Goal: Transaction & Acquisition: Purchase product/service

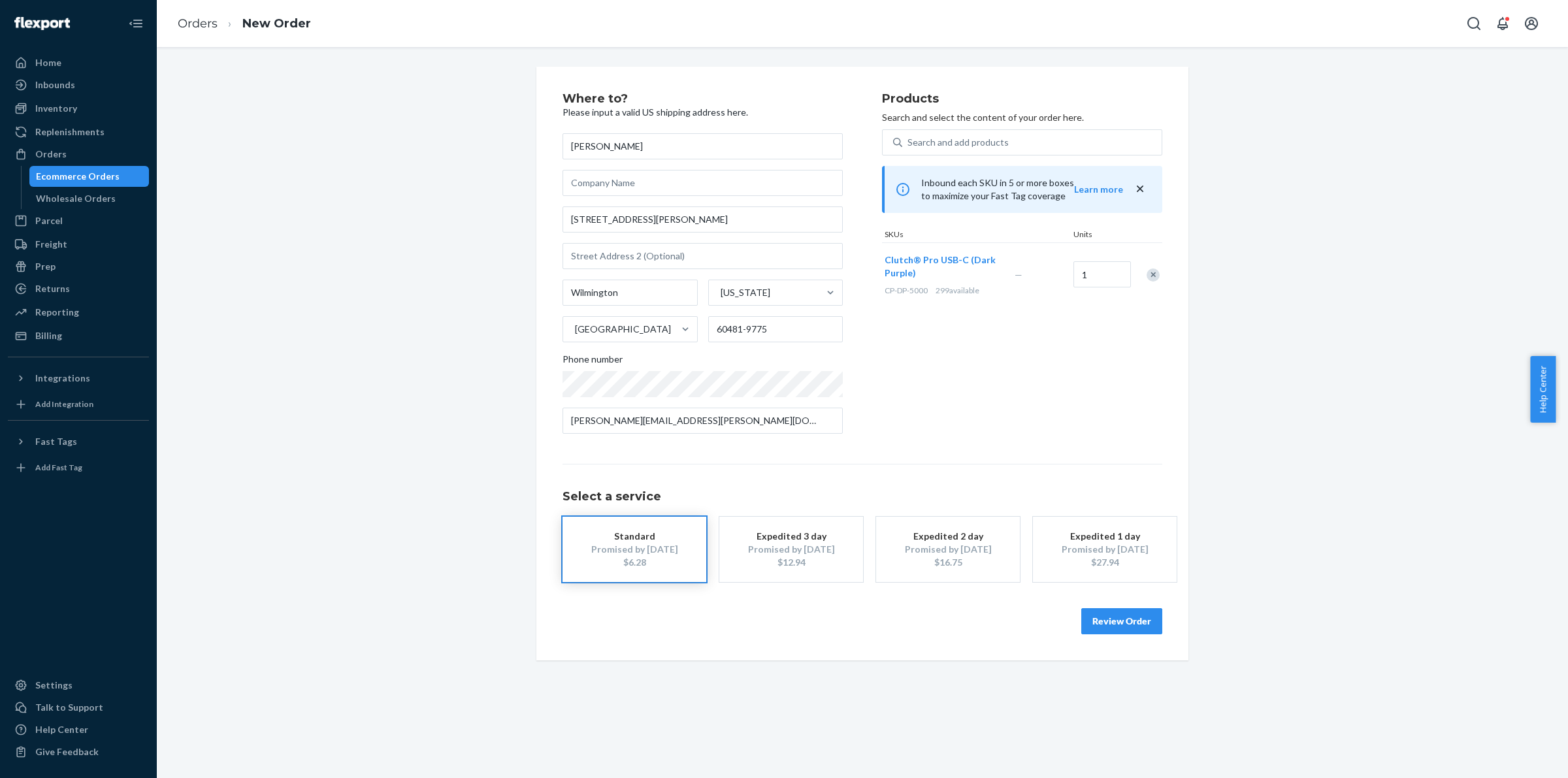
click at [115, 175] on div "Ecommerce Orders" at bounding box center [89, 176] width 118 height 19
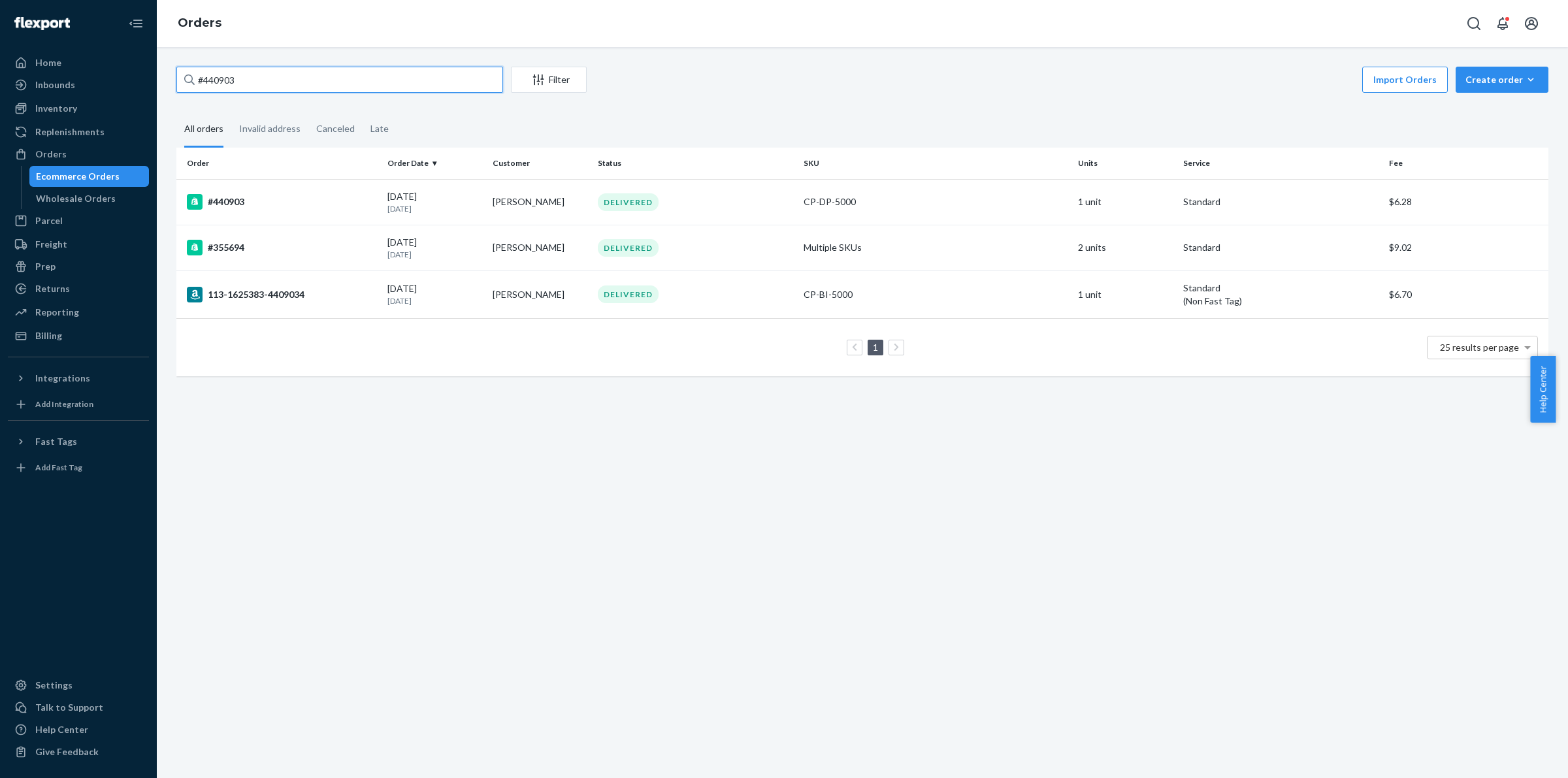
click at [334, 81] on input "#440903" at bounding box center [339, 79] width 327 height 26
click at [376, 67] on input "#440903" at bounding box center [339, 79] width 327 height 26
paste input "448119"
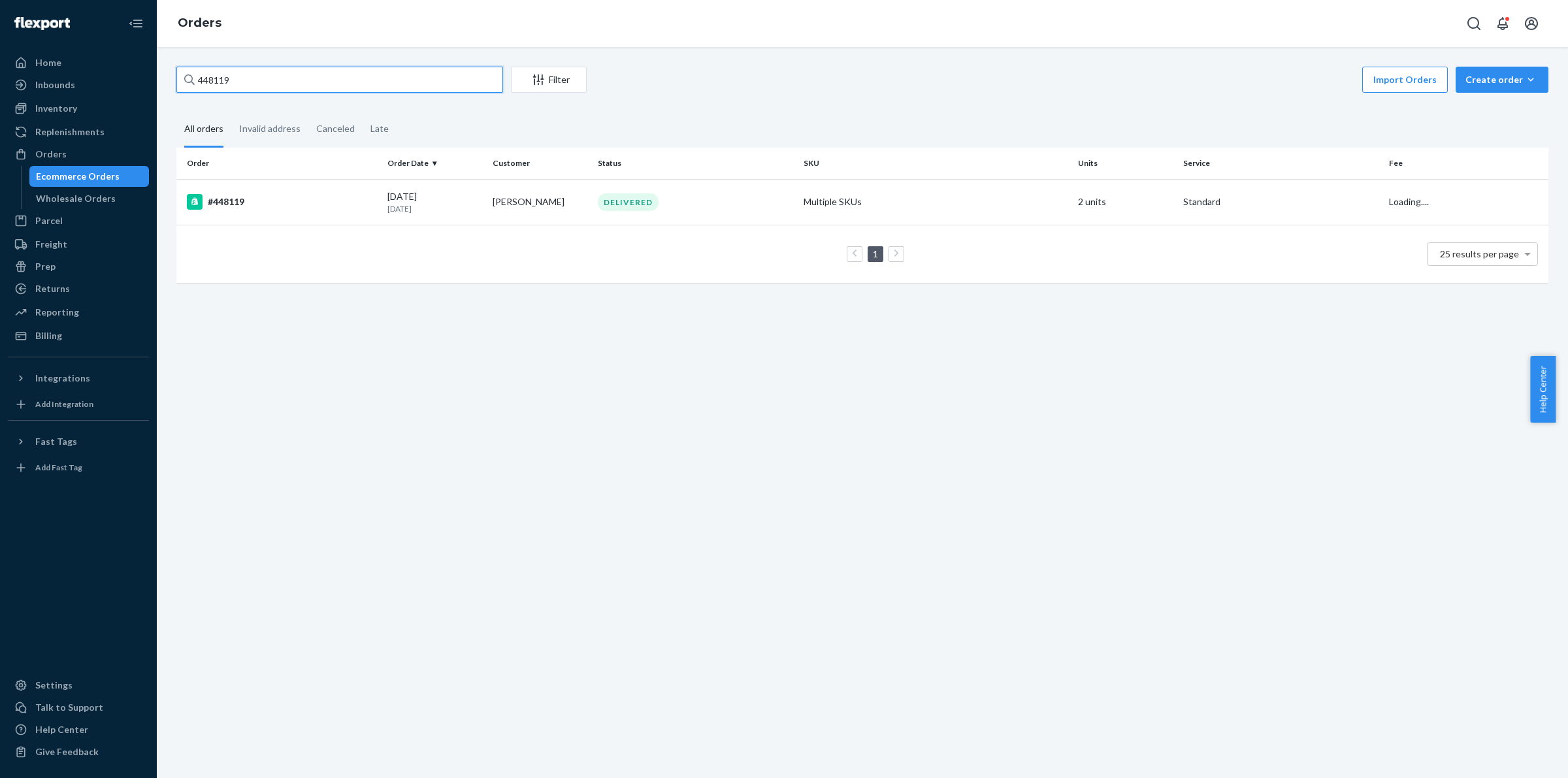
type input "448119"
click at [217, 213] on td "#448119" at bounding box center [279, 202] width 206 height 46
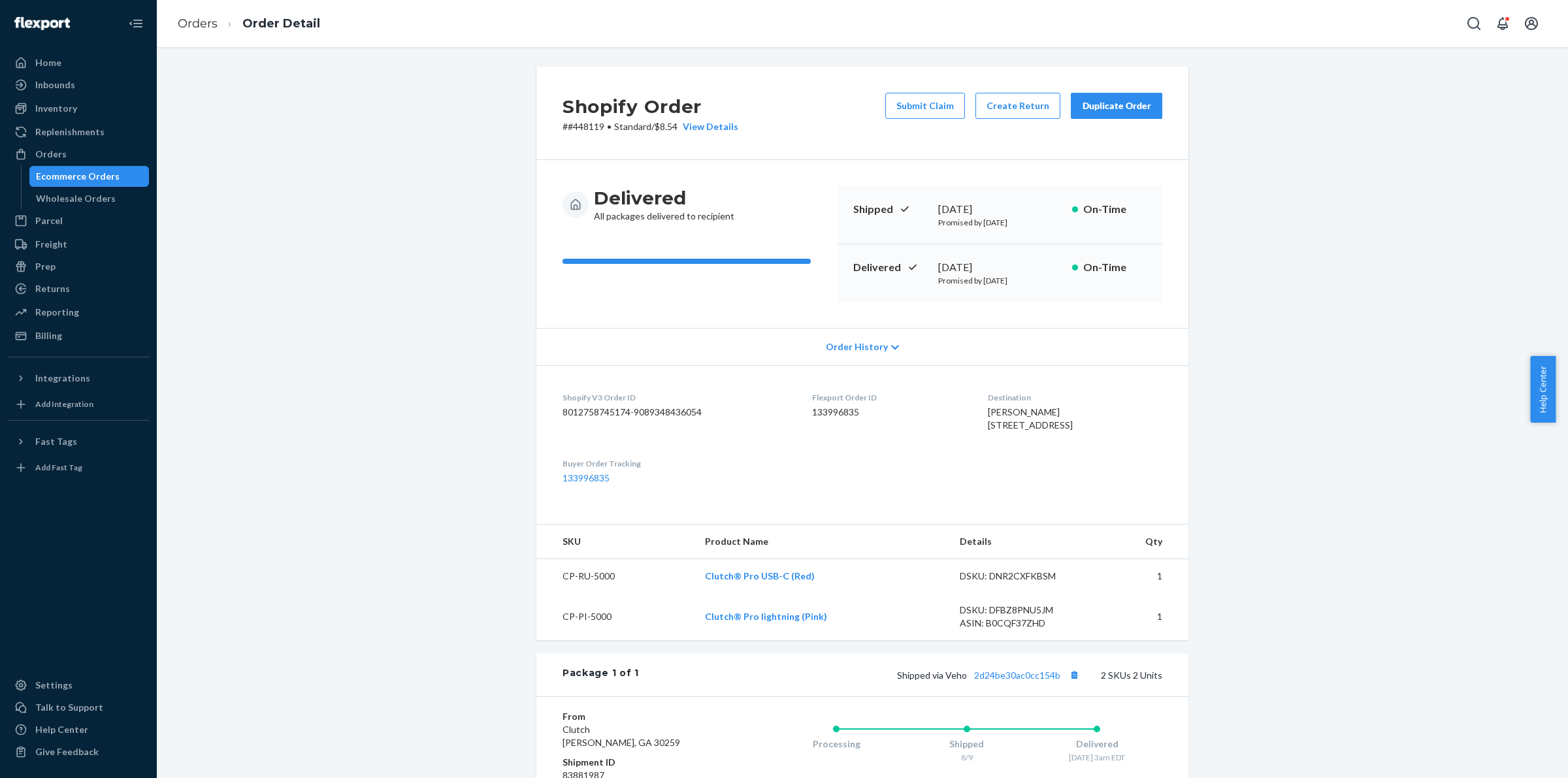
click at [1116, 106] on div "Duplicate Order" at bounding box center [1117, 106] width 70 height 13
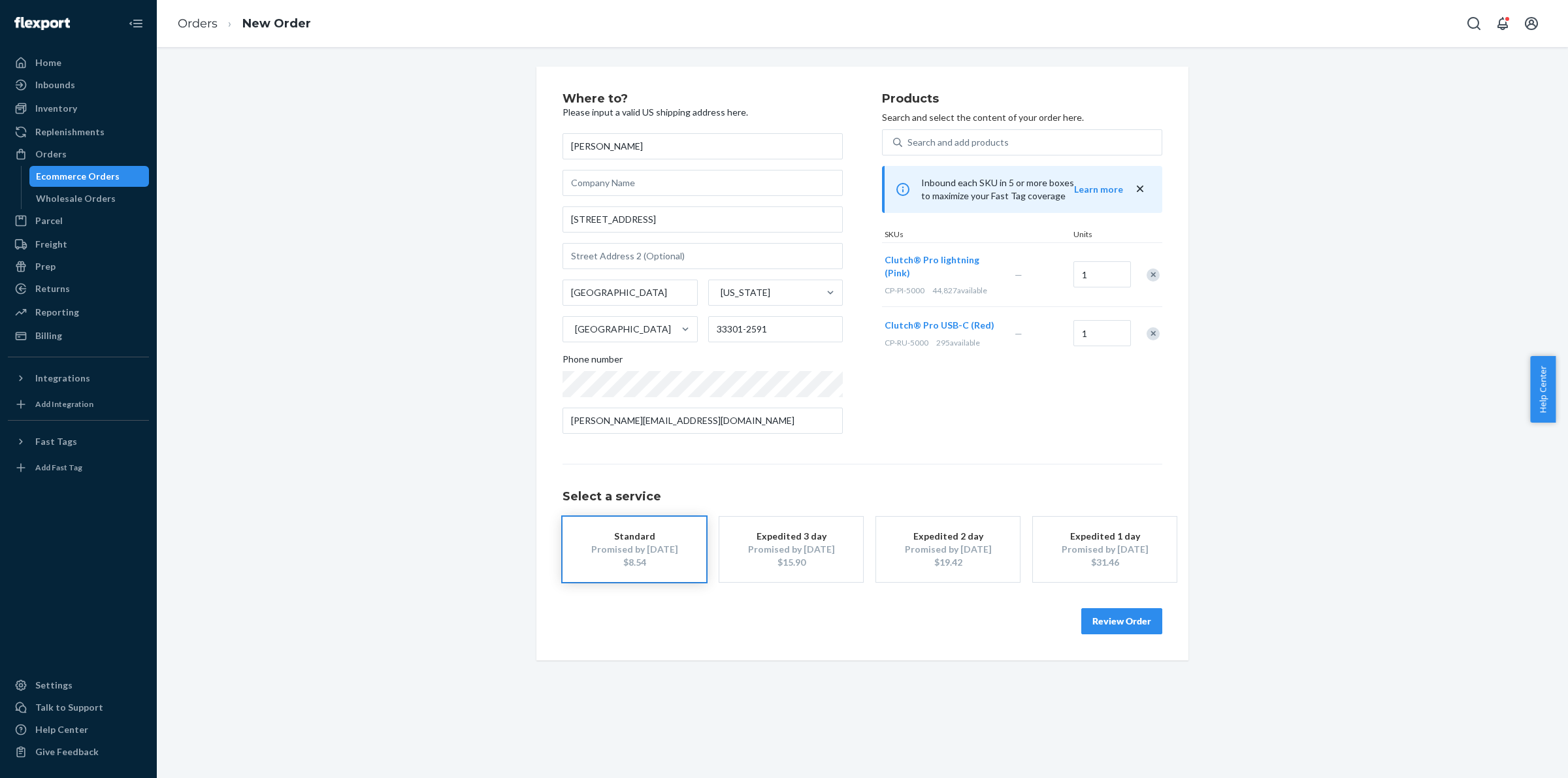
click at [1150, 269] on div "Remove Item" at bounding box center [1153, 275] width 13 height 13
click at [1150, 269] on div "Remove Item" at bounding box center [1153, 270] width 13 height 13
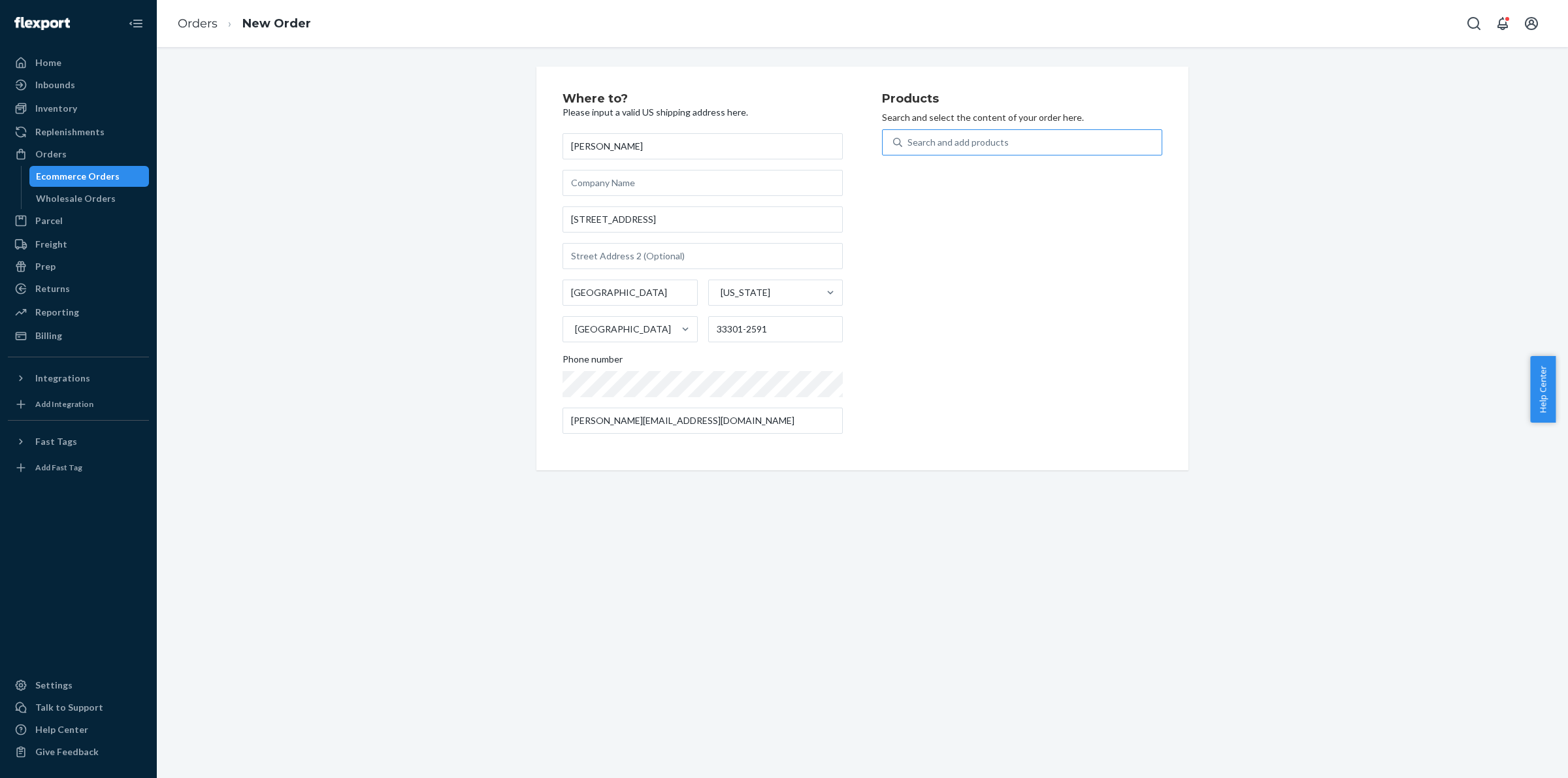
click at [1058, 155] on div "Search and add products" at bounding box center [1022, 142] width 280 height 26
click at [909, 149] on input "Search and add products" at bounding box center [908, 142] width 1 height 13
type input "["
type input "pink"
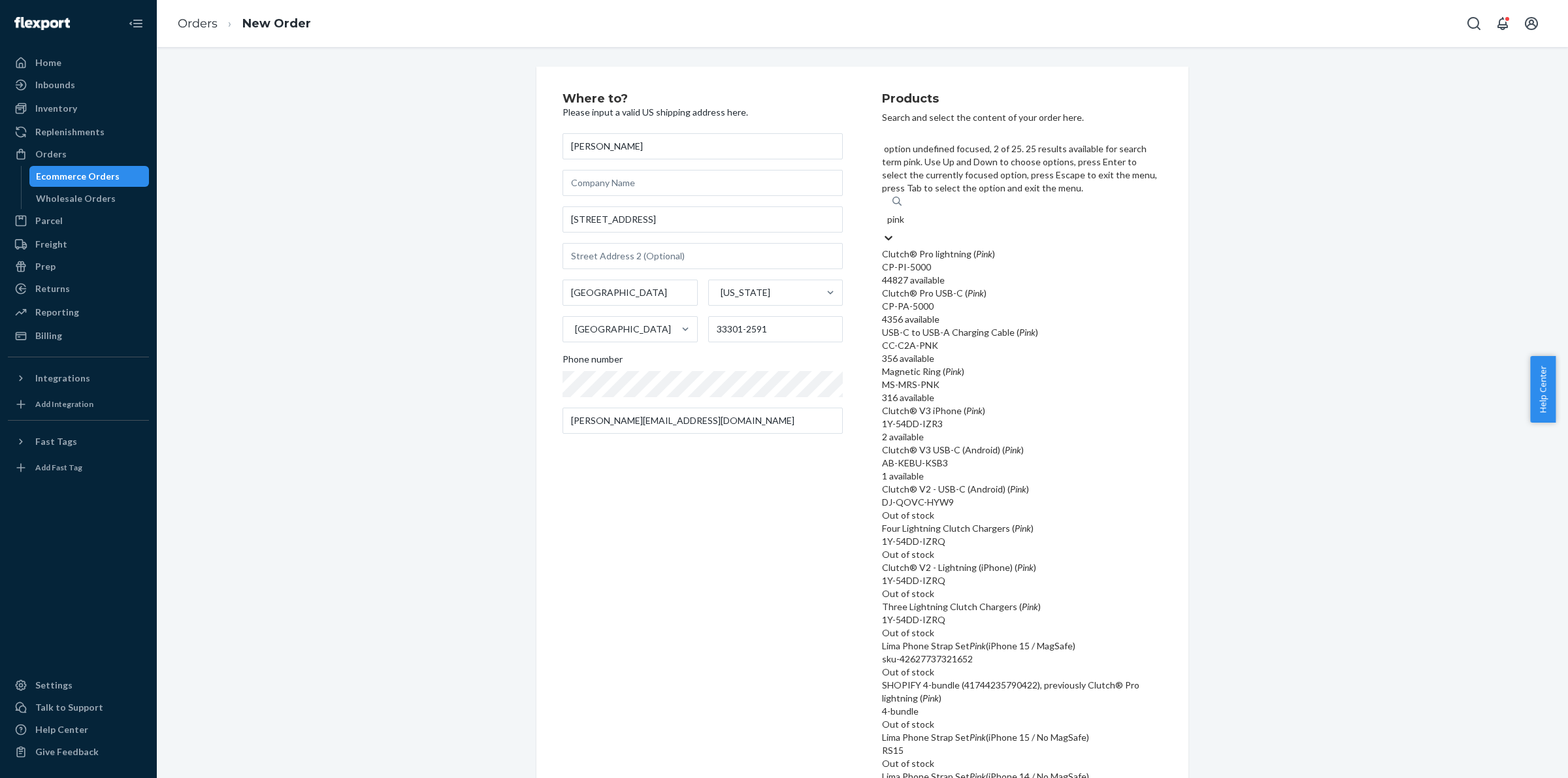
click at [972, 286] on div "Clutch® Pro USB-C ( Pink ) CP-PA-5000 4356 available" at bounding box center [1022, 306] width 280 height 39
click at [906, 226] on input "pink" at bounding box center [896, 220] width 19 height 13
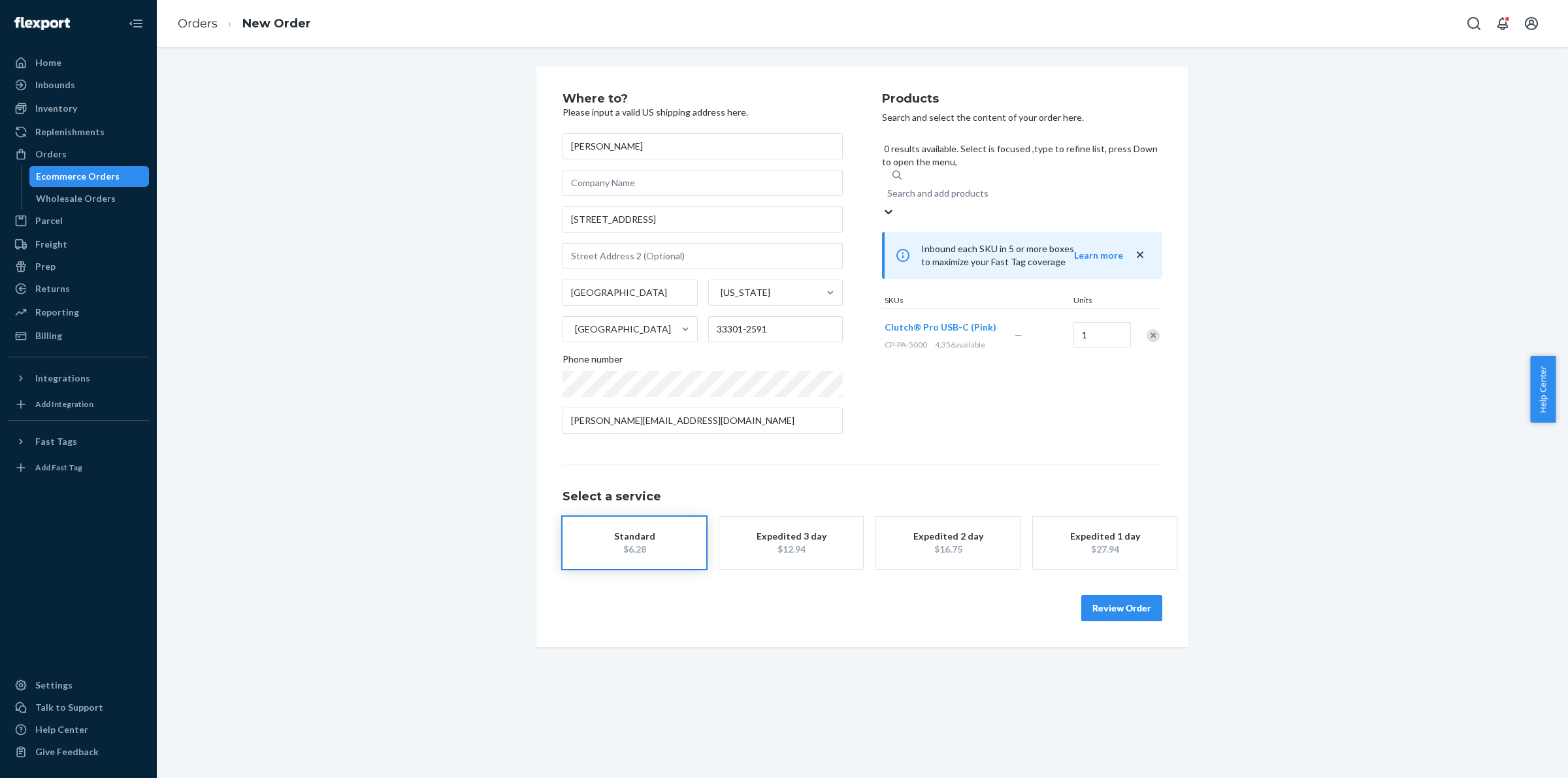
click at [665, 529] on div "Standard" at bounding box center [634, 536] width 104 height 13
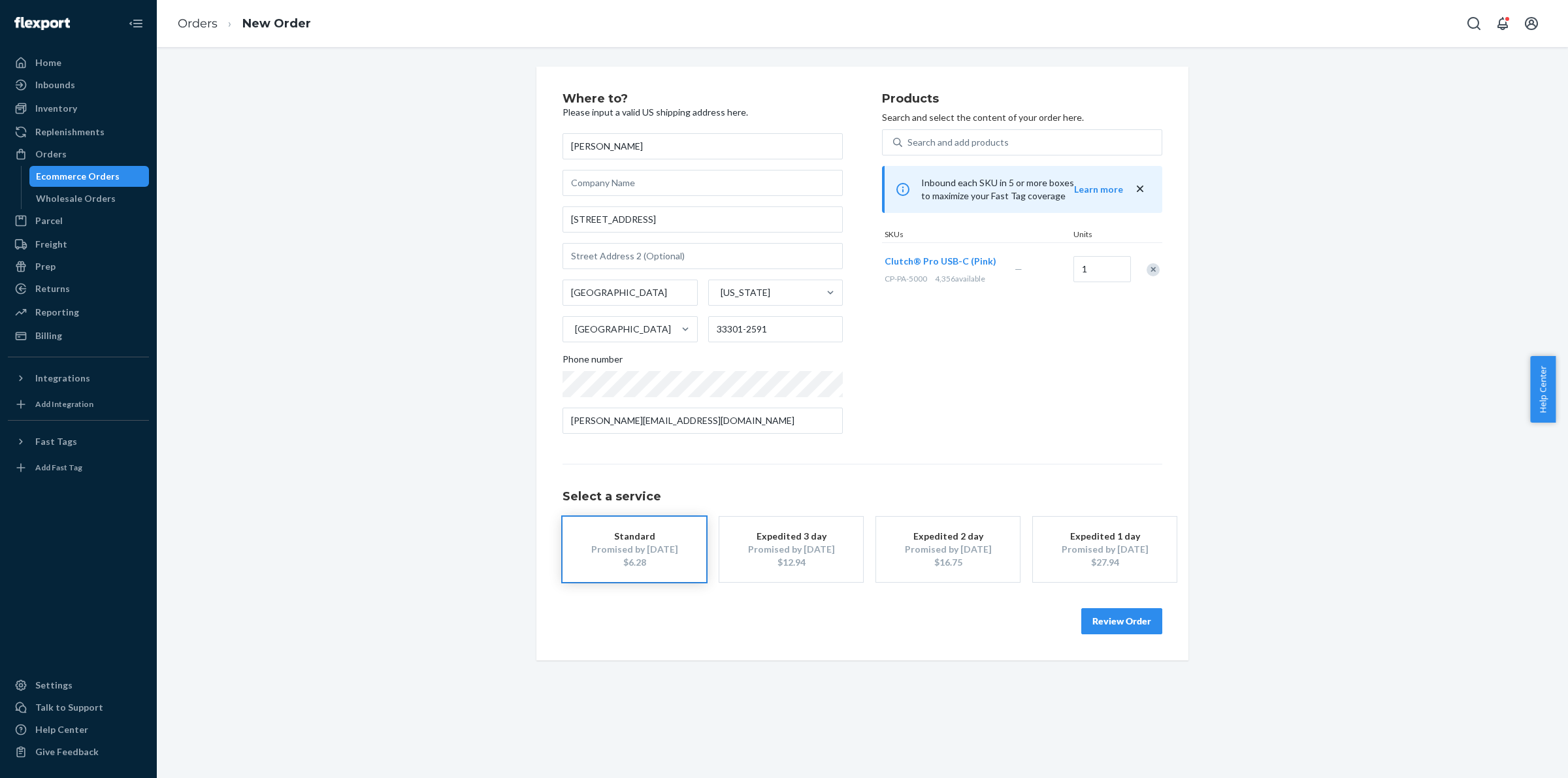
click at [1141, 609] on button "Review Order" at bounding box center [1121, 620] width 81 height 26
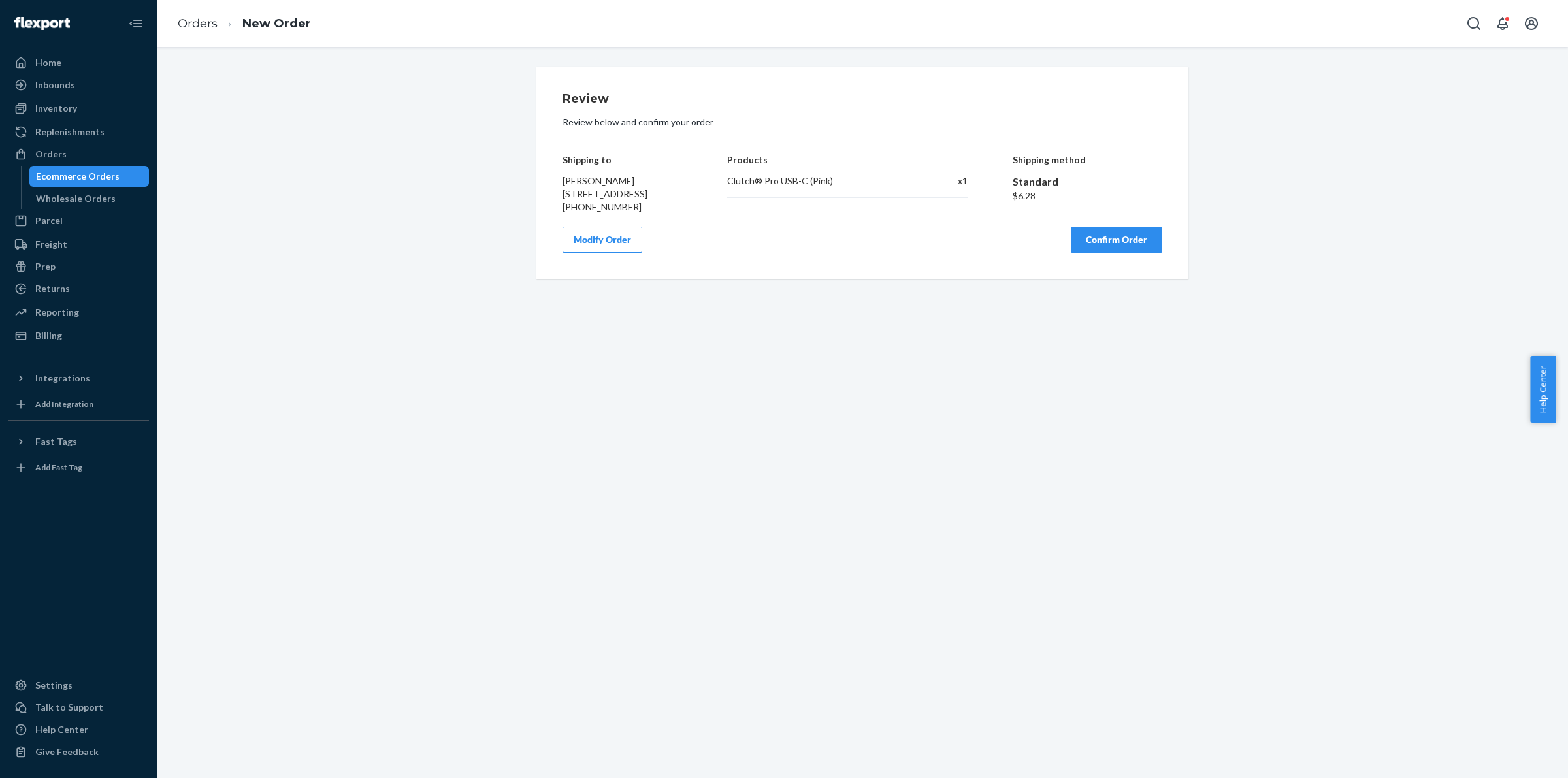
click at [1106, 252] on button "Confirm Order" at bounding box center [1117, 239] width 92 height 26
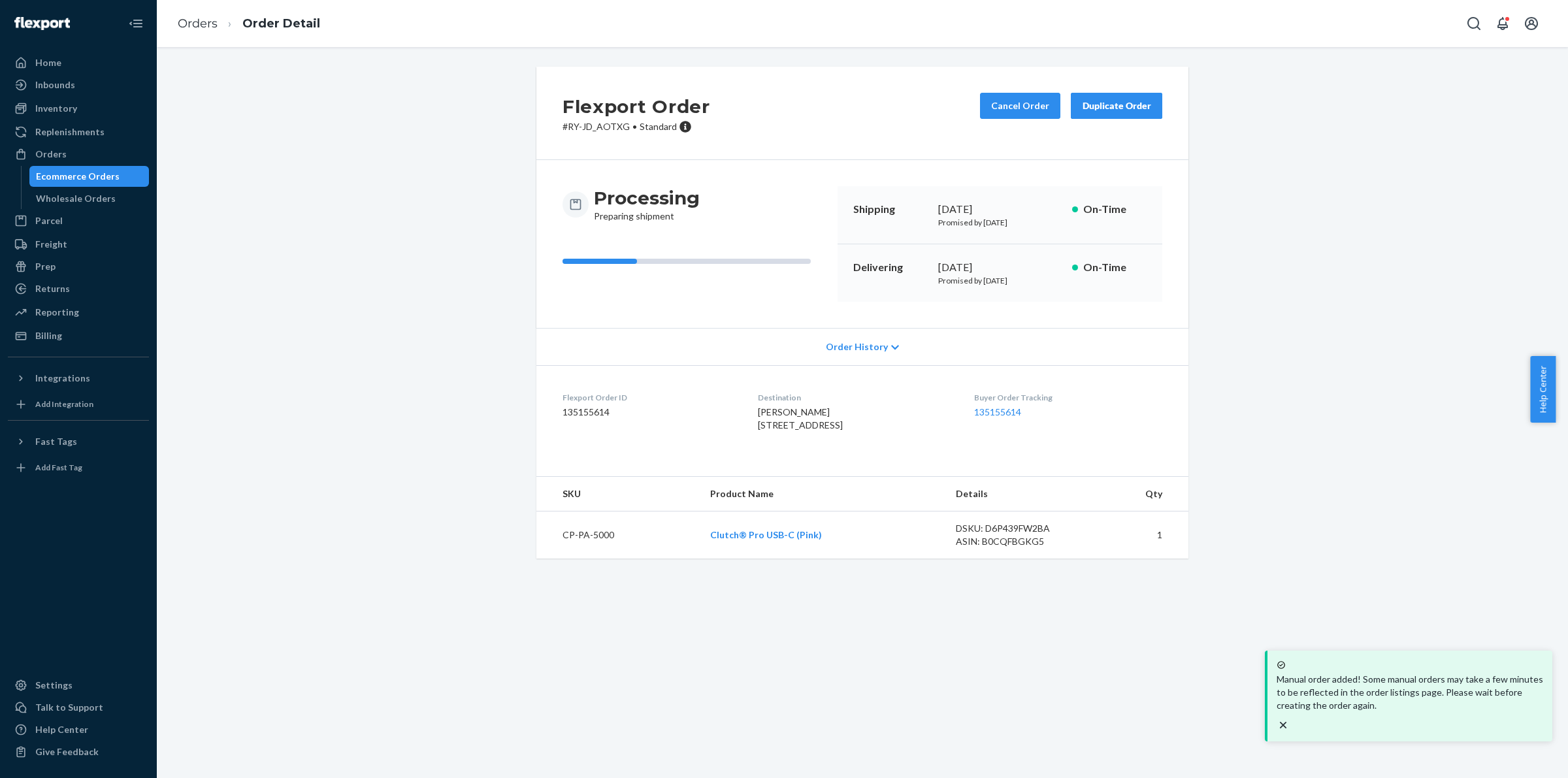
click at [586, 134] on div "Flexport Order # RY-JD_AOTXG • Standard Cancel Order Duplicate Order" at bounding box center [862, 113] width 652 height 93
click at [600, 128] on p "# RY-JD_AOTXG • Standard" at bounding box center [636, 127] width 147 height 13
drag, startPoint x: 600, startPoint y: 128, endPoint x: 567, endPoint y: 121, distance: 33.7
click at [567, 121] on p "# RY-JD_AOTXG • Standard" at bounding box center [636, 127] width 147 height 13
copy p "RY-JD_AOTXG"
